Goal: Entertainment & Leisure: Consume media (video, audio)

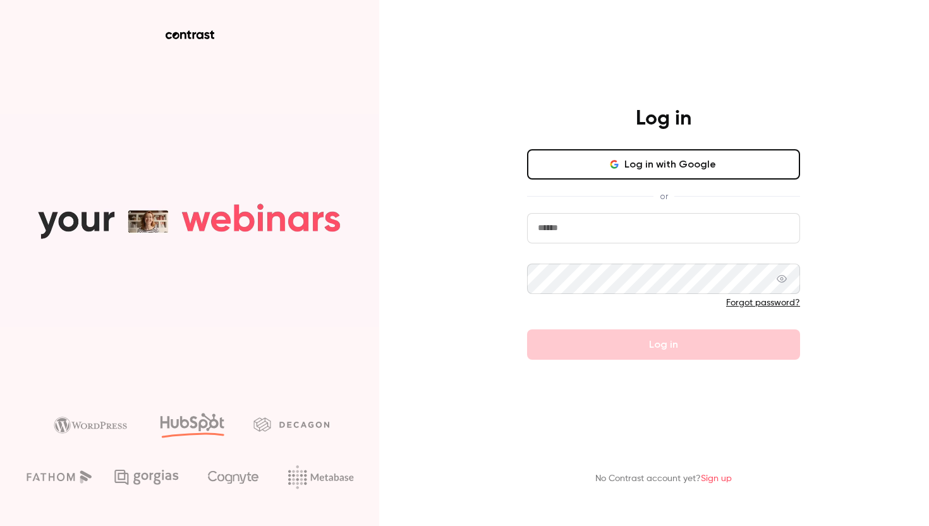
click at [635, 174] on button "Log in with Google" at bounding box center [663, 164] width 273 height 30
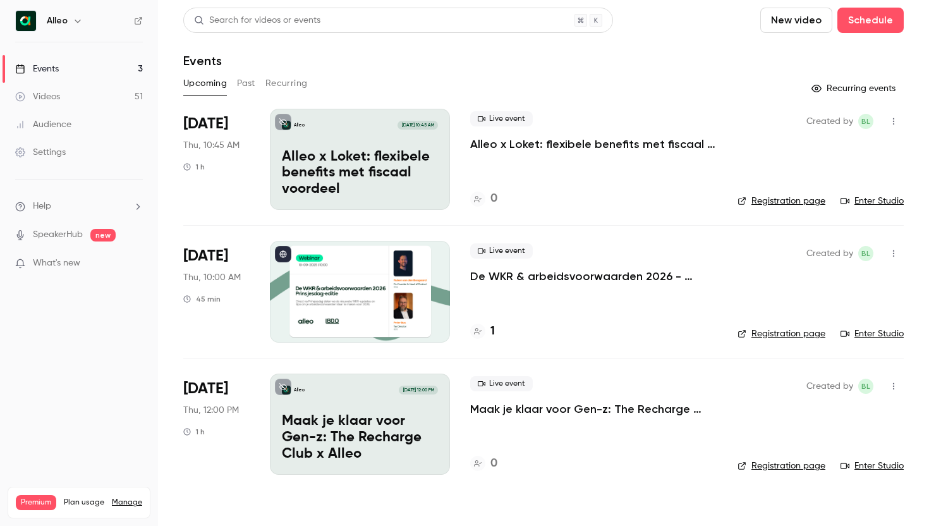
click at [248, 83] on button "Past" at bounding box center [246, 83] width 18 height 20
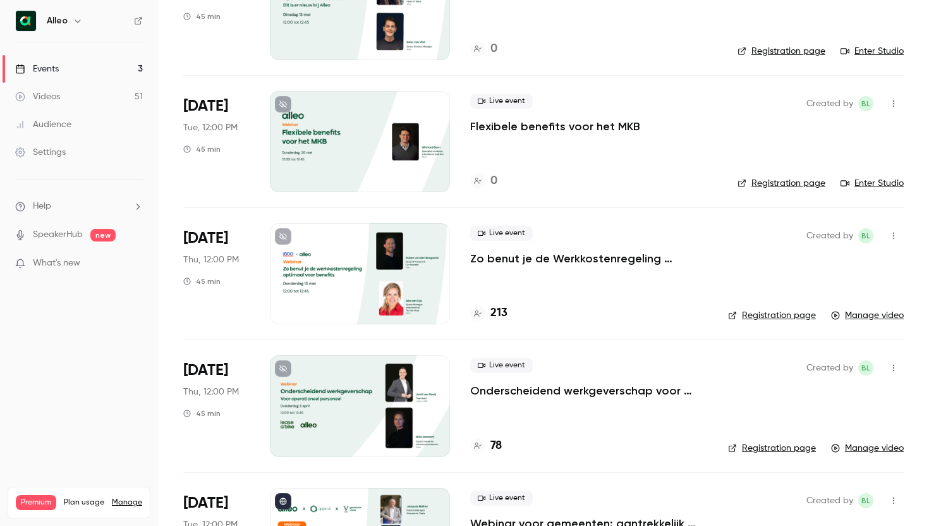
scroll to position [819, 0]
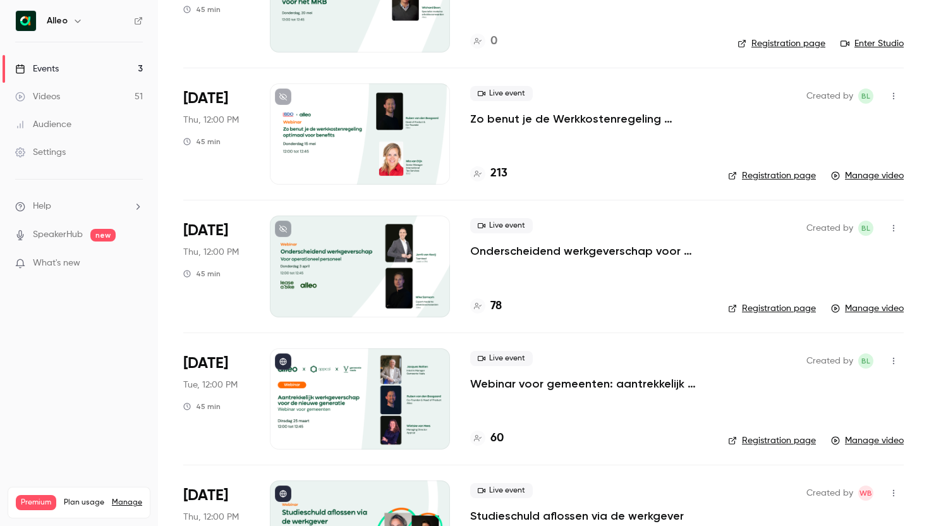
click at [525, 257] on p "Onderscheidend werkgeverschap voor operationeel personeel" at bounding box center [589, 250] width 238 height 15
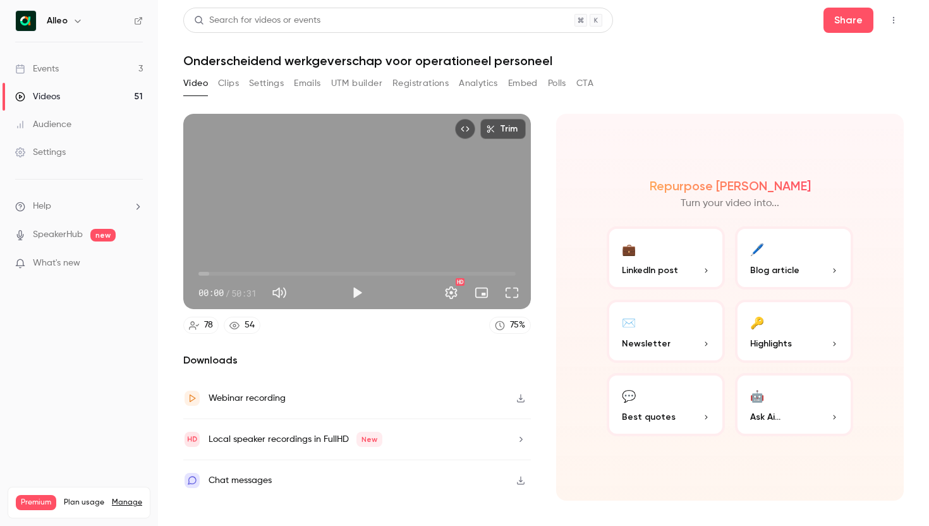
click at [219, 85] on button "Clips" at bounding box center [228, 83] width 21 height 20
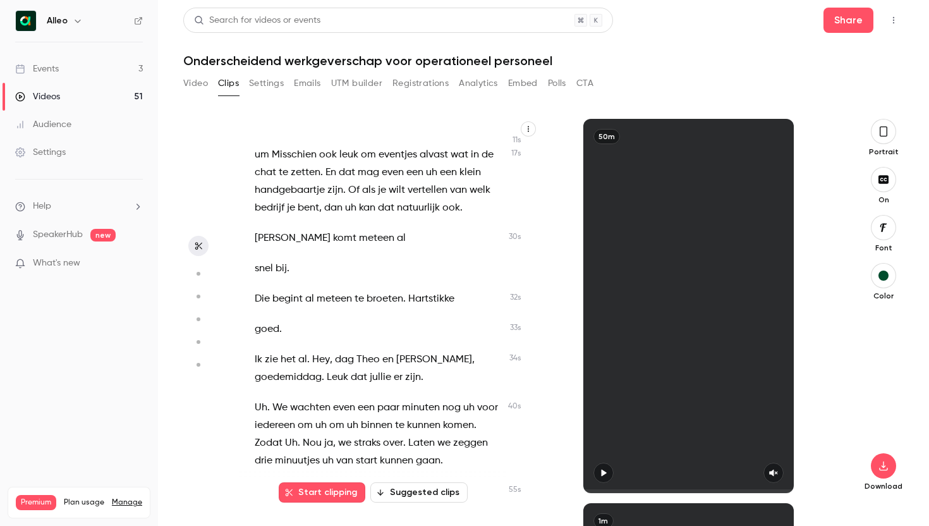
scroll to position [128, 0]
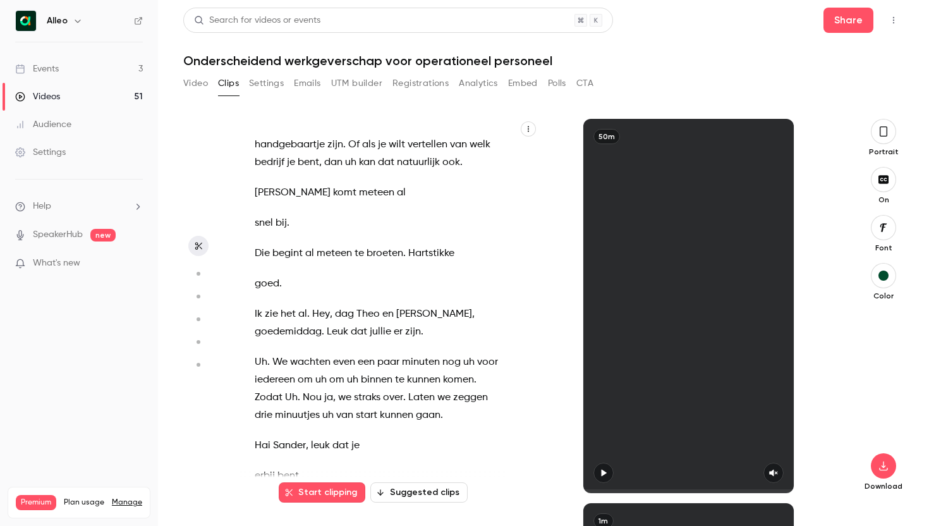
click at [370, 337] on span "jullie" at bounding box center [380, 332] width 21 height 18
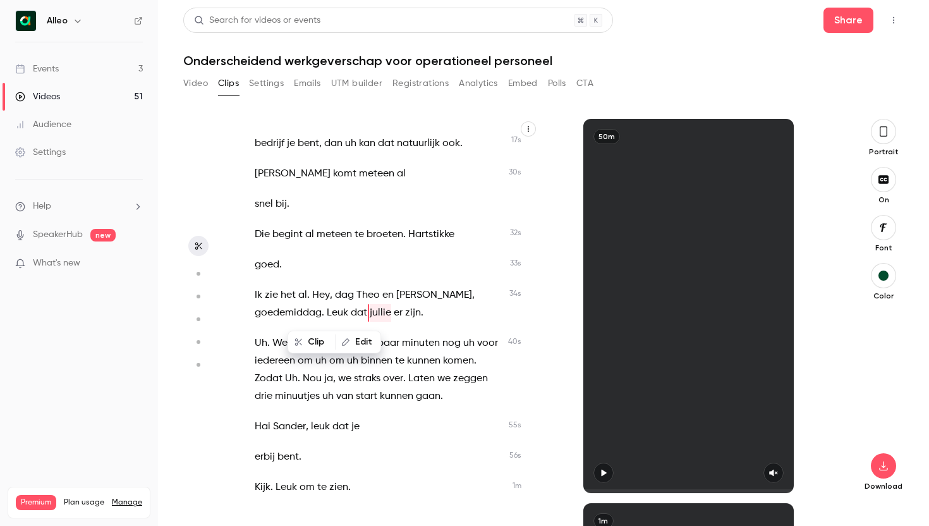
type input "****"
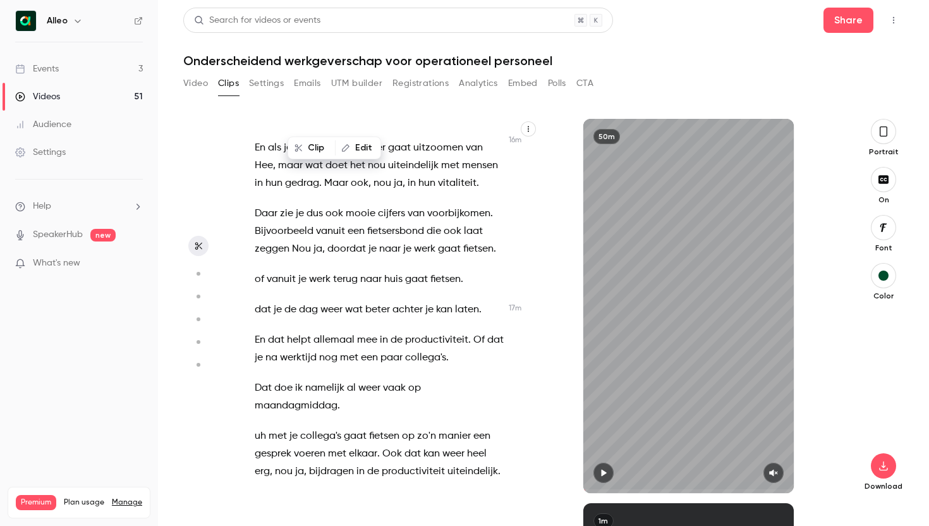
scroll to position [8823, 0]
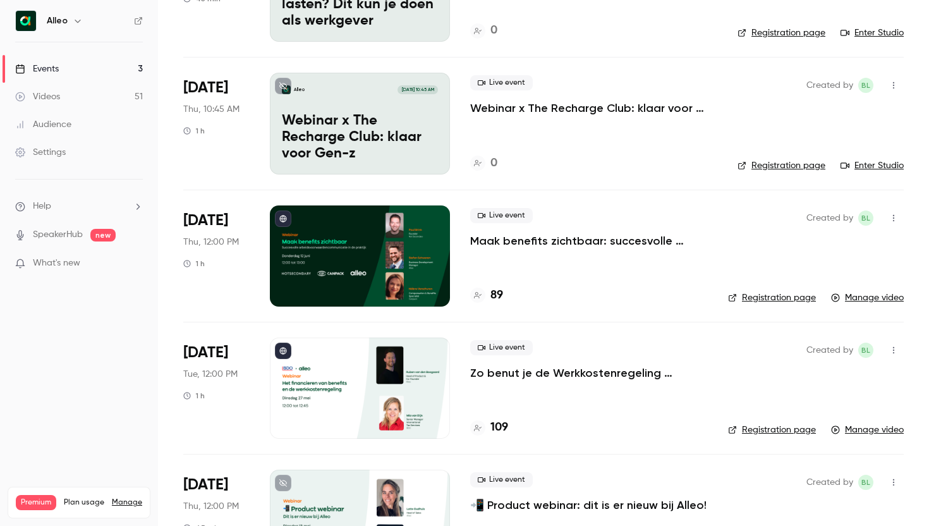
scroll to position [233, 0]
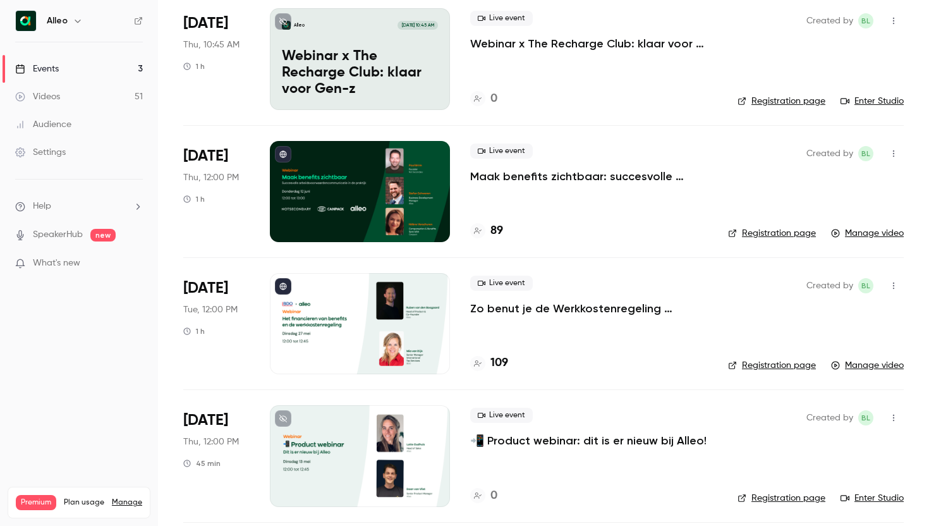
click at [347, 334] on div at bounding box center [360, 323] width 180 height 101
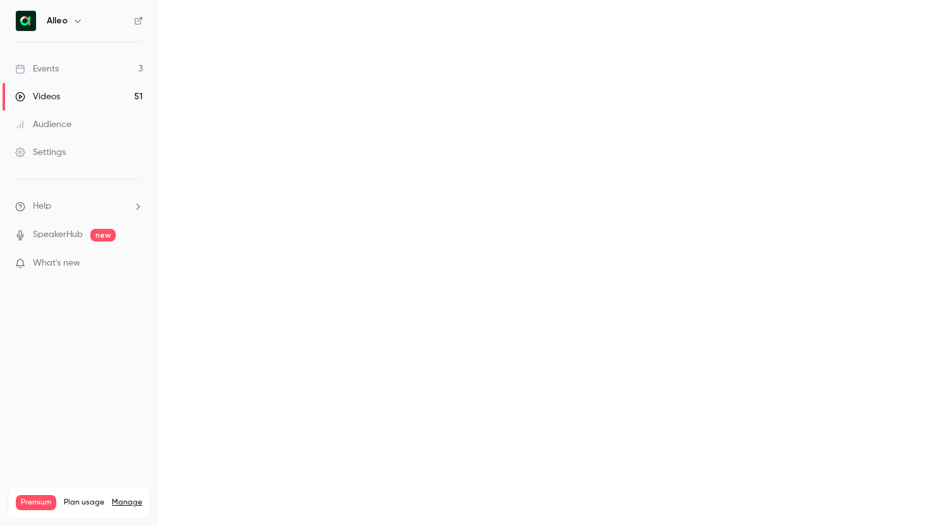
click at [347, 334] on main at bounding box center [543, 263] width 771 height 526
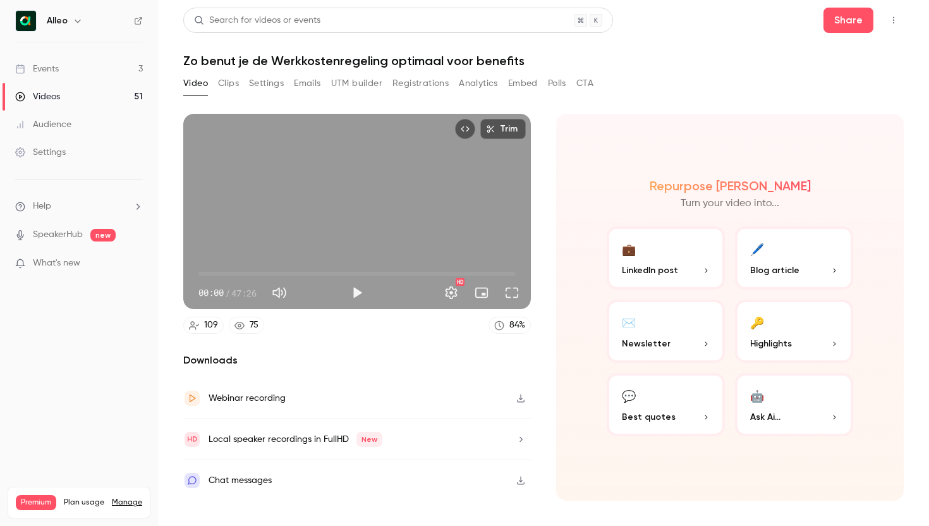
click at [229, 82] on button "Clips" at bounding box center [228, 83] width 21 height 20
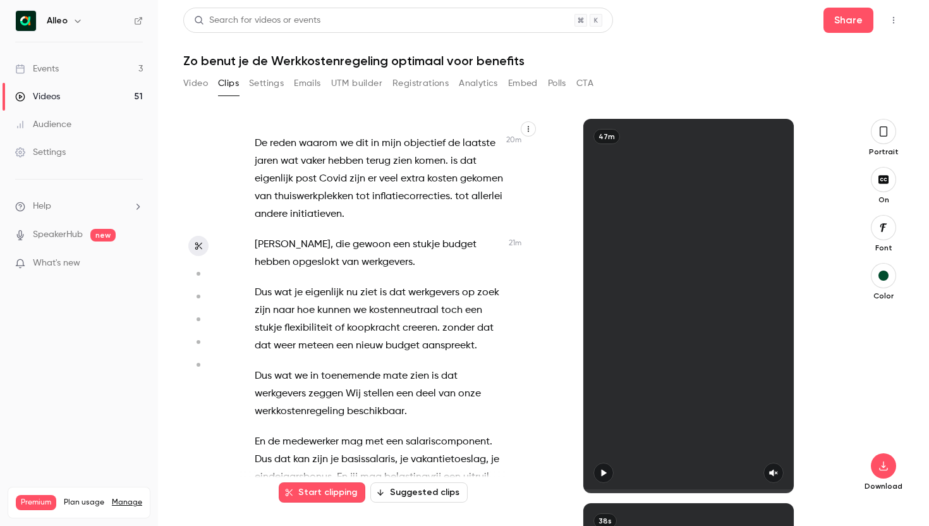
scroll to position [9249, 0]
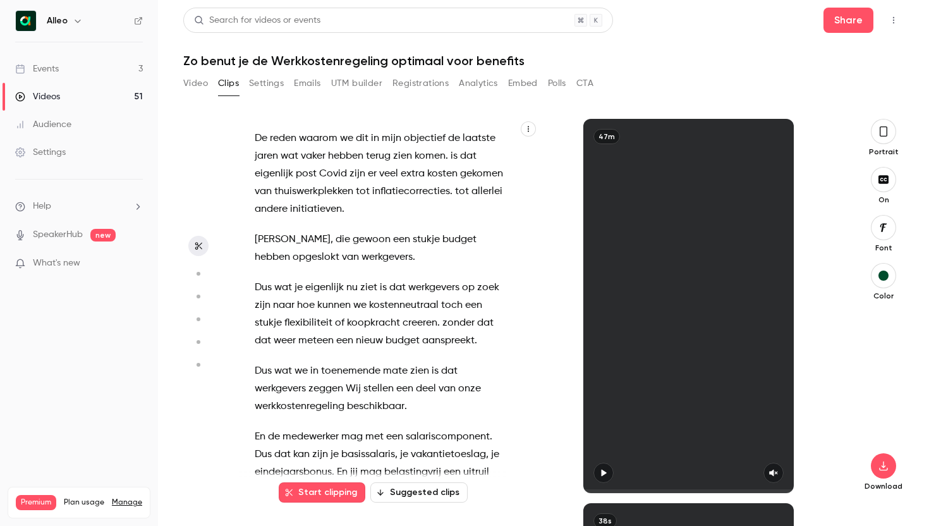
click at [886, 125] on icon "button" at bounding box center [884, 132] width 10 height 14
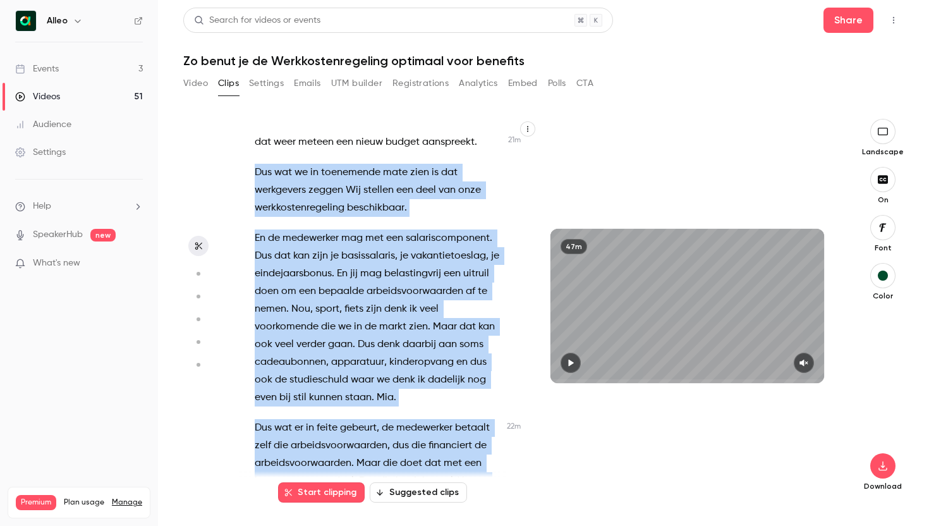
scroll to position [9504, 0]
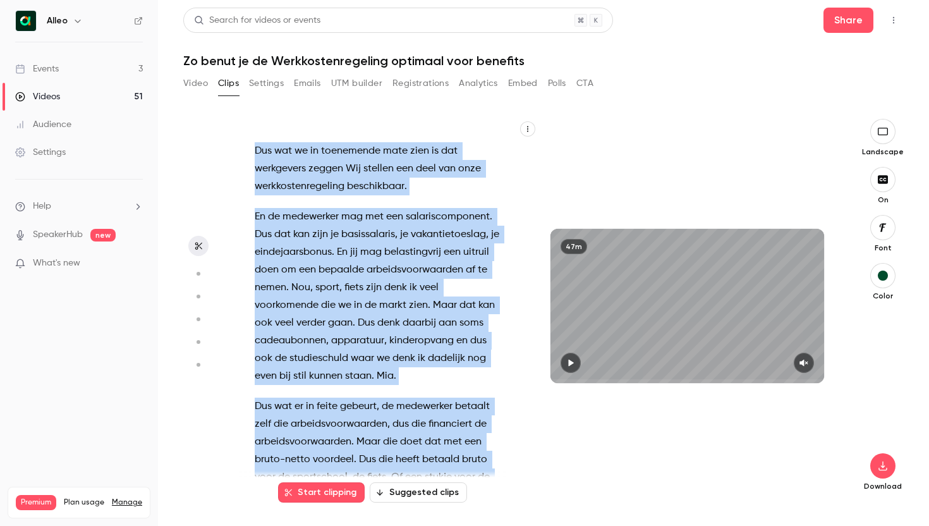
drag, startPoint x: 255, startPoint y: 211, endPoint x: 475, endPoint y: 375, distance: 274.1
click at [475, 375] on div "Goedemiddag allemaal . Als het uh als het goed is uh ziet en hoort iedereen ons…" at bounding box center [385, 312] width 293 height 362
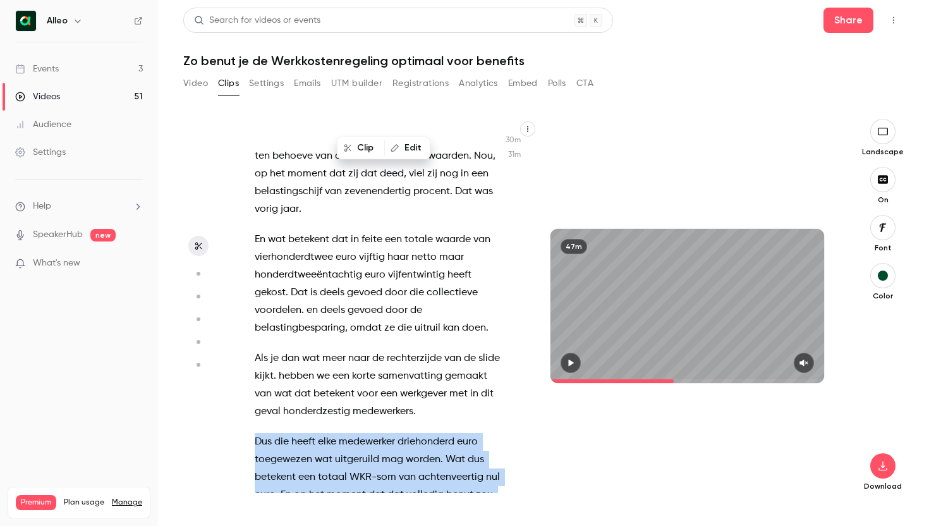
scroll to position [13487, 0]
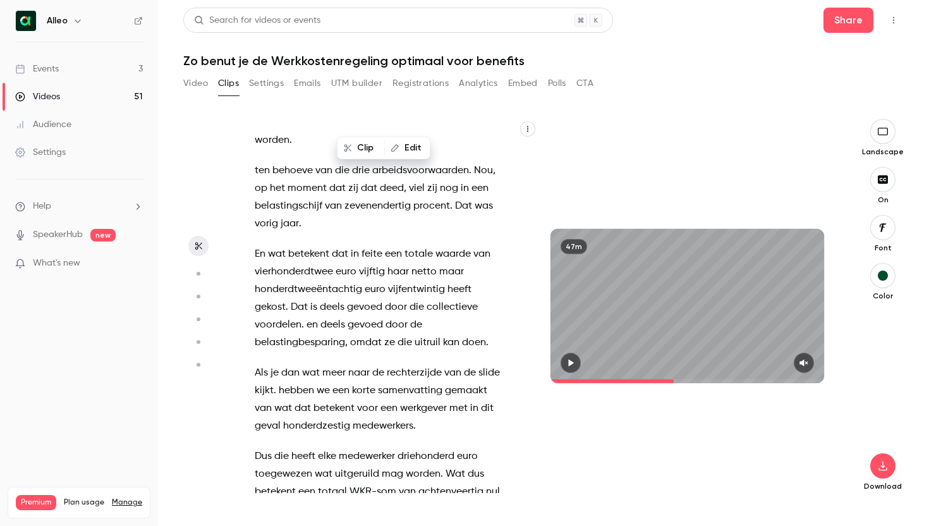
drag, startPoint x: 360, startPoint y: 442, endPoint x: 253, endPoint y: 430, distance: 107.4
click at [253, 430] on div "Goedemiddag allemaal . Als het uh als het goed is uh ziet en hoort iedereen ons…" at bounding box center [385, 312] width 293 height 362
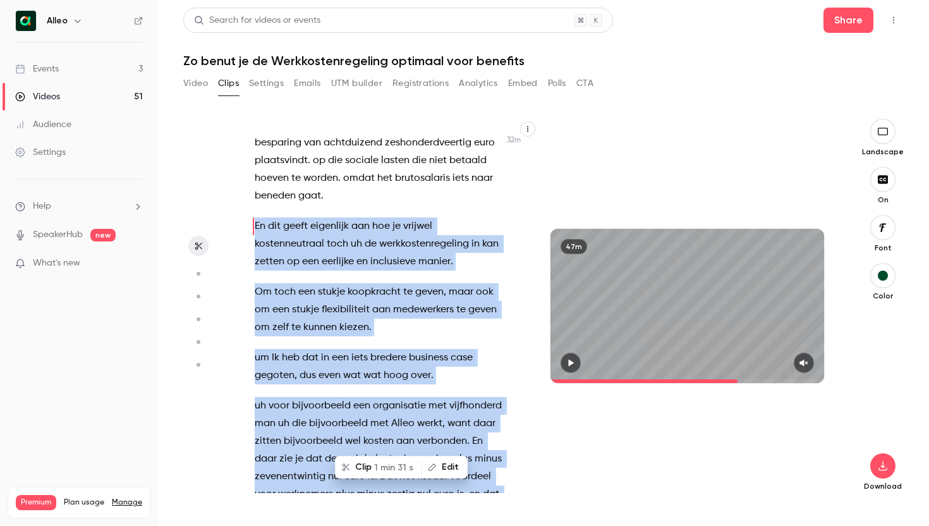
scroll to position [14038, 0]
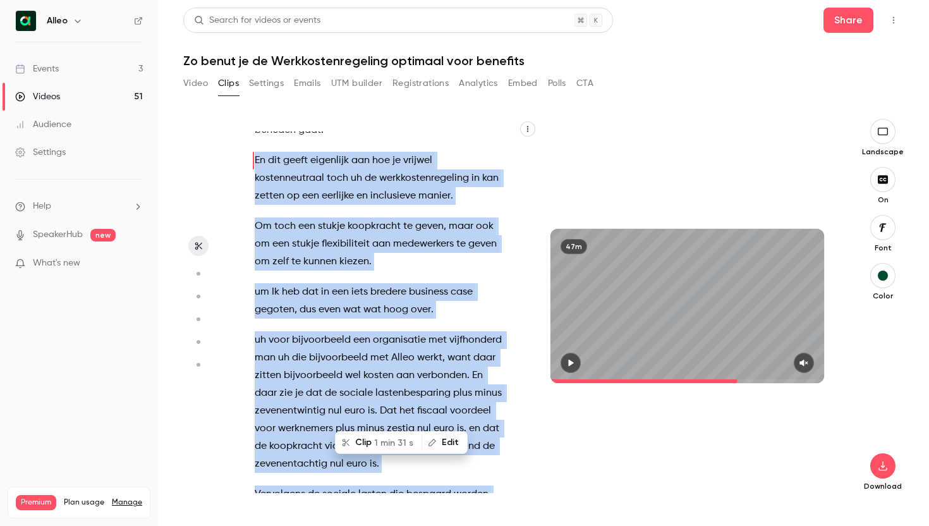
click at [372, 444] on button "Clip 1 min 31 s" at bounding box center [378, 442] width 85 height 20
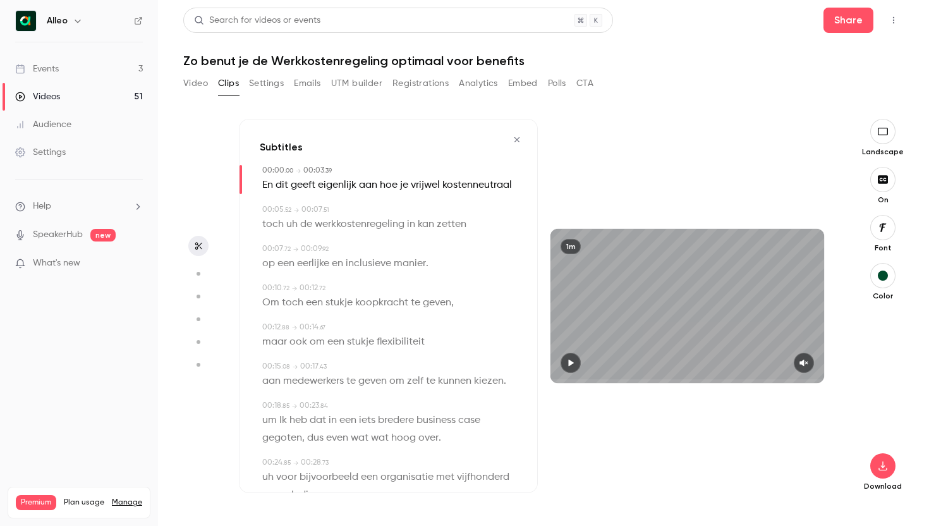
click at [569, 363] on icon "button" at bounding box center [571, 362] width 10 height 9
click at [804, 360] on icon "button" at bounding box center [804, 363] width 8 height 7
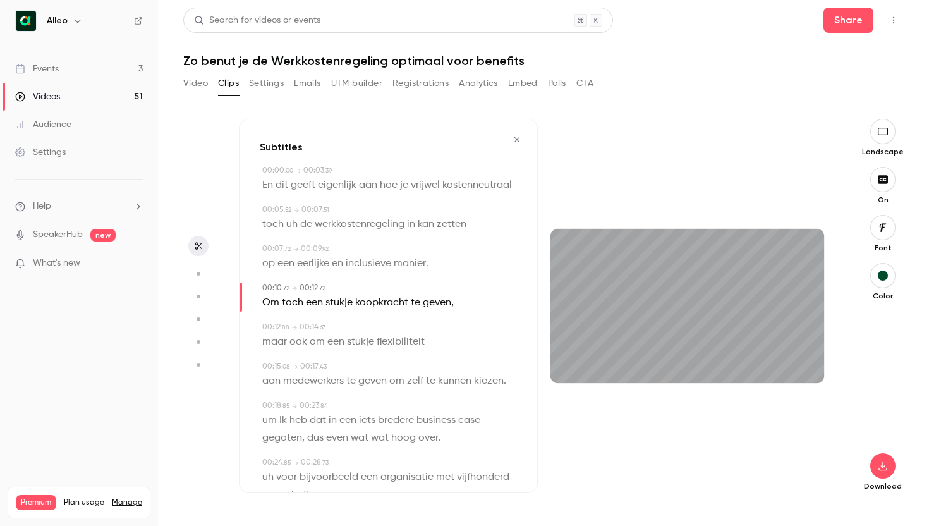
click at [229, 96] on div "Video Clips Settings Emails UTM builder Registrations Analytics Embed Polls CTA" at bounding box center [388, 85] width 410 height 25
click at [231, 83] on button "Clips" at bounding box center [228, 83] width 21 height 20
type input "****"
click at [191, 83] on button "Video" at bounding box center [195, 83] width 25 height 20
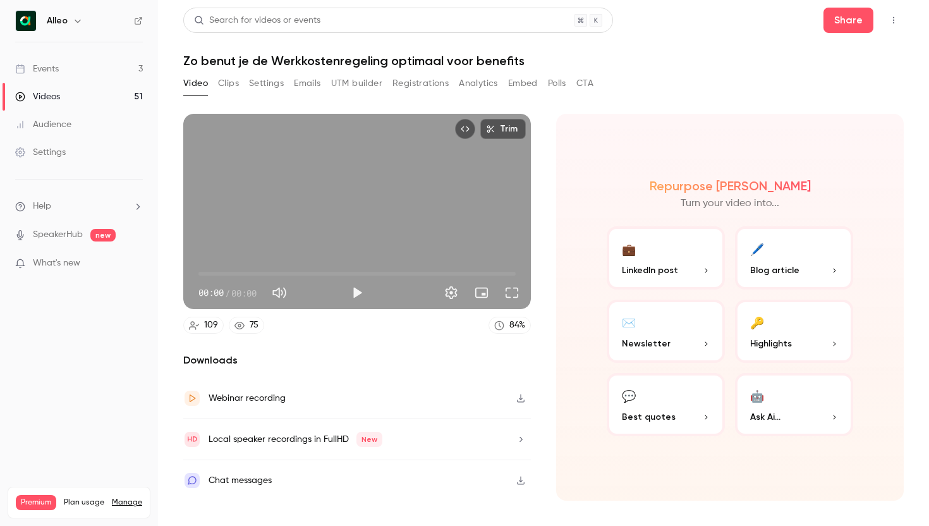
click at [224, 87] on button "Clips" at bounding box center [228, 83] width 21 height 20
